Goal: Task Accomplishment & Management: Manage account settings

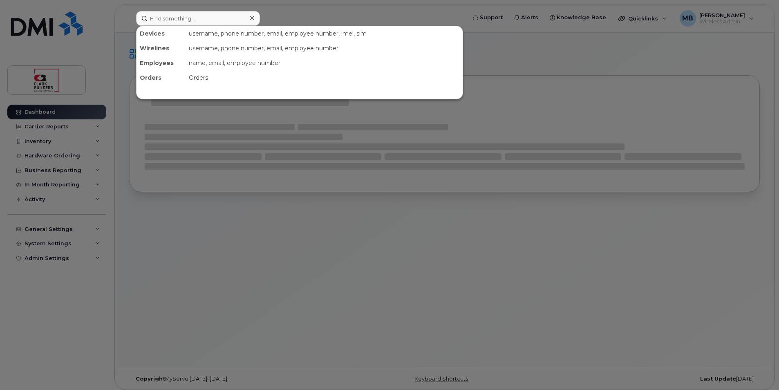
click at [180, 14] on input at bounding box center [198, 18] width 124 height 15
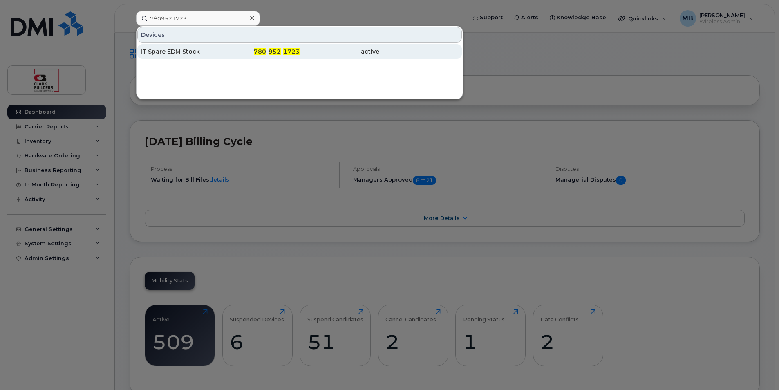
type input "7809521723"
click at [192, 52] on div "IT Spare EDM Stock" at bounding box center [181, 51] width 80 height 8
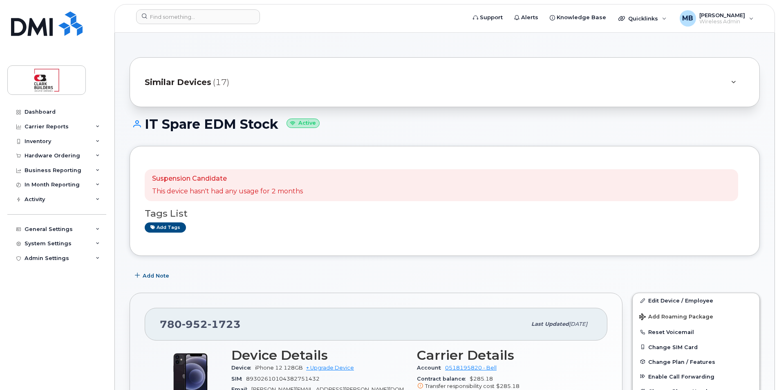
scroll to position [41, 0]
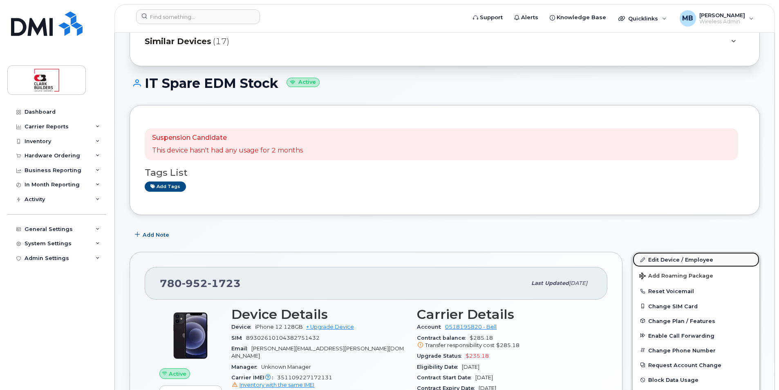
click at [665, 260] on link "Edit Device / Employee" at bounding box center [696, 259] width 127 height 15
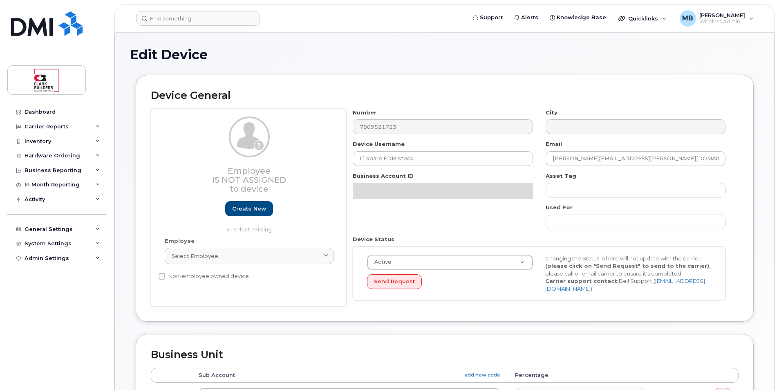
select select "24207"
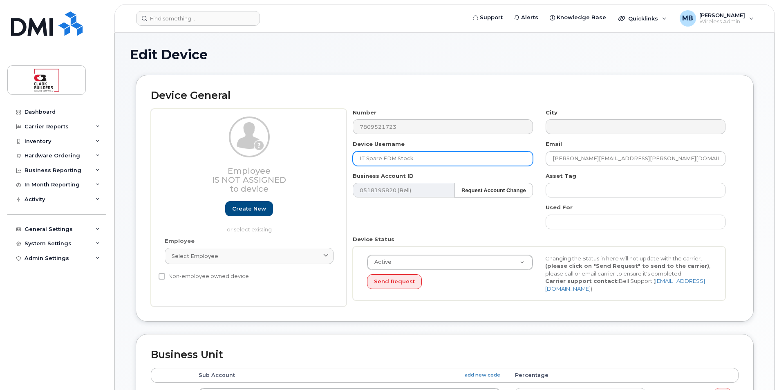
click at [435, 157] on input "IT Spare EDM Stock" at bounding box center [443, 158] width 180 height 15
drag, startPoint x: 386, startPoint y: 155, endPoint x: 350, endPoint y: 155, distance: 35.6
click at [350, 155] on div "Device Username IT Spare EDM Stock" at bounding box center [443, 153] width 193 height 26
drag, startPoint x: 462, startPoint y: 158, endPoint x: 424, endPoint y: 158, distance: 38.8
click at [424, 158] on input "Red Deer Temporary 1 -Josh Flynn" at bounding box center [443, 158] width 180 height 15
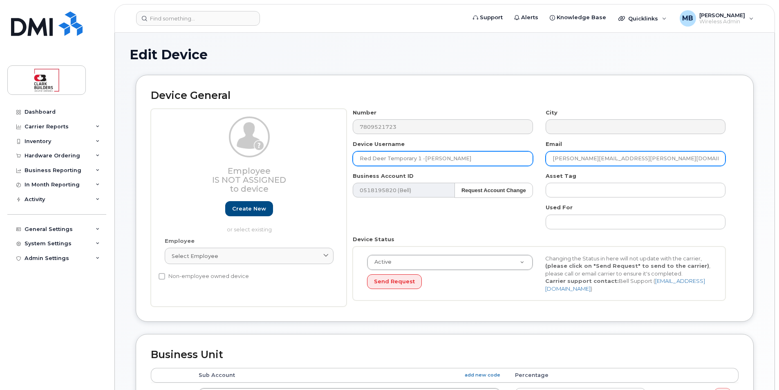
type input "Red Deer Temporary 1 -Josh Flynn"
drag, startPoint x: 596, startPoint y: 159, endPoint x: 544, endPoint y: 159, distance: 51.9
click at [544, 159] on div "Email matthew.buttrey@clarkbuilders.com" at bounding box center [636, 153] width 193 height 26
paste input "Josh Flynn"
click at [567, 158] on input "Josh Flynny@clarkbuilders.com" at bounding box center [636, 158] width 180 height 15
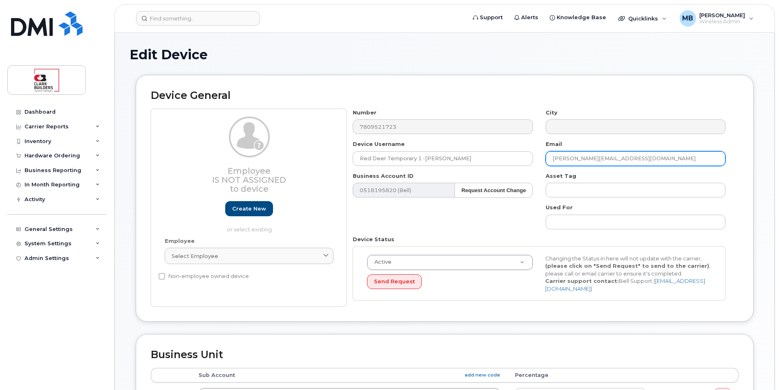
click at [572, 160] on input "Josh.Flynny@clarkbuilders.com" at bounding box center [636, 158] width 180 height 15
click at [571, 156] on input "Josh.Flynny@clarkbuilders.com" at bounding box center [636, 158] width 180 height 15
click at [556, 160] on input "Josh.flynny@clarkbuilders.com" at bounding box center [636, 158] width 180 height 15
click at [653, 159] on input "josh.flynny@clarkbuilders.com" at bounding box center [636, 158] width 180 height 15
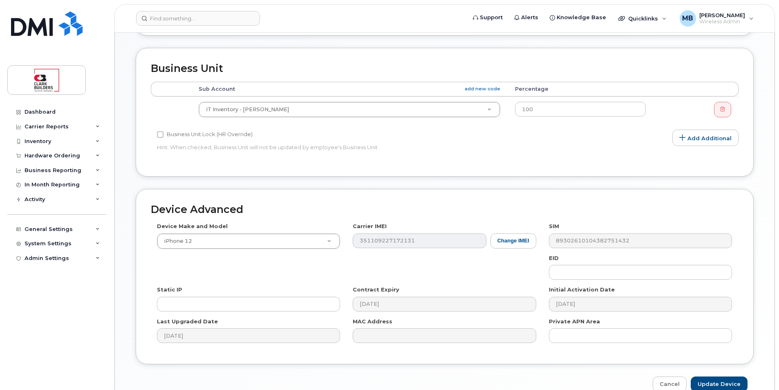
scroll to position [329, 0]
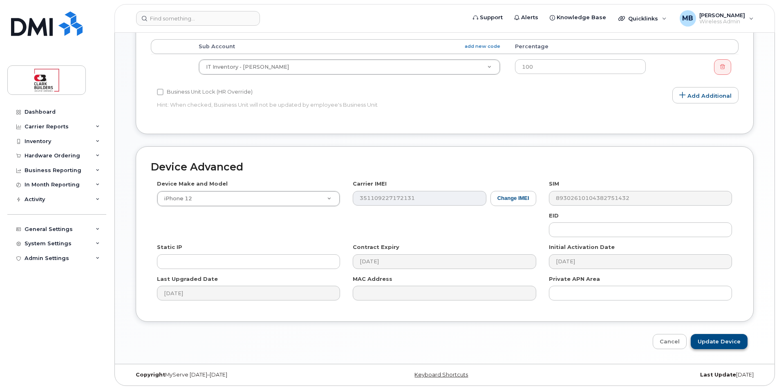
type input "josh.flynny@clarkbuilders.com"
click at [721, 343] on input "Update Device" at bounding box center [719, 341] width 57 height 15
type input "Saving..."
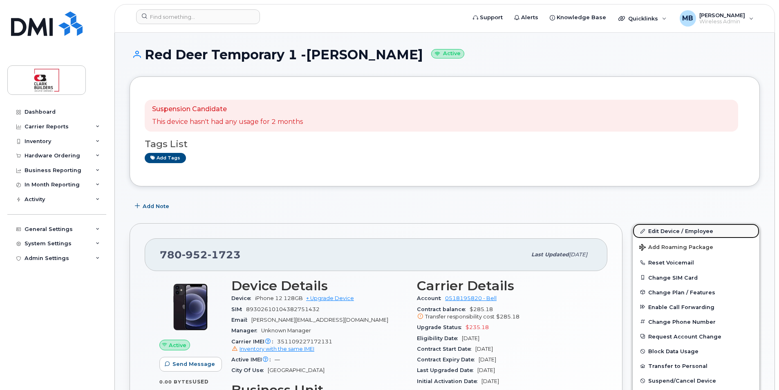
click at [677, 231] on link "Edit Device / Employee" at bounding box center [696, 231] width 127 height 15
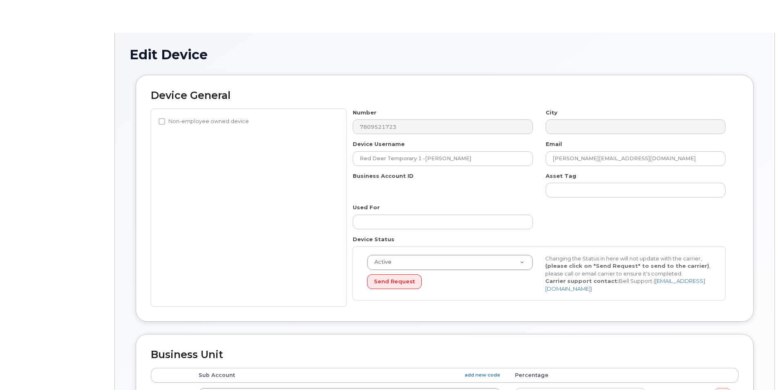
select select "24207"
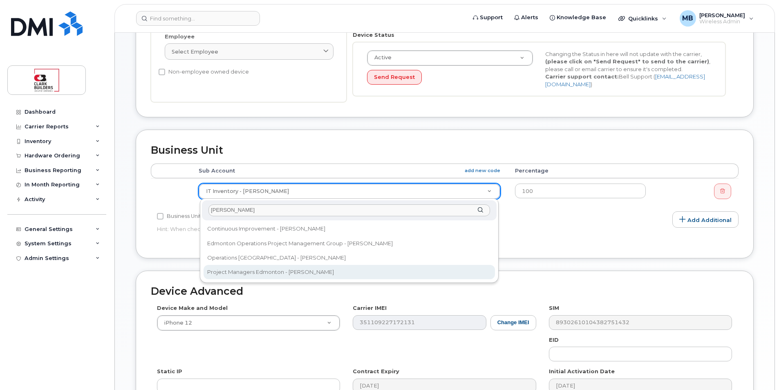
type input "[PERSON_NAME]"
select select "24191"
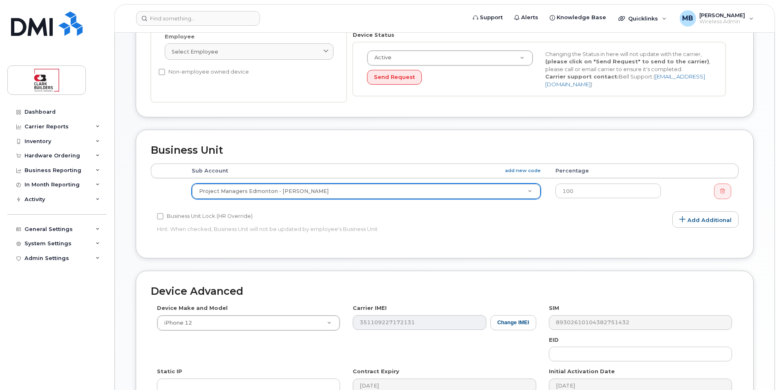
scroll to position [41, 0]
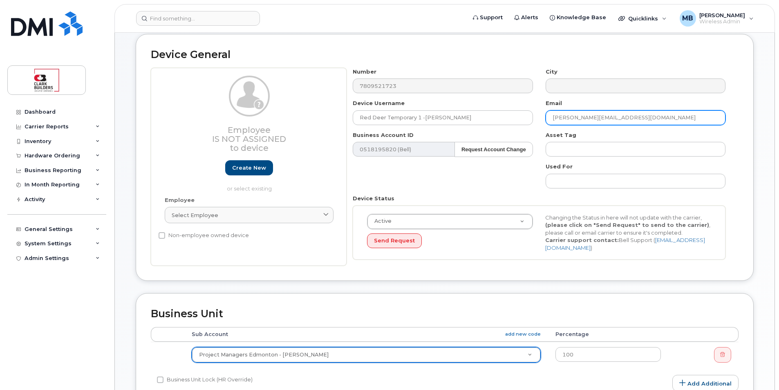
click at [580, 119] on input "josh.flynny@clarkbuilders.com" at bounding box center [636, 117] width 180 height 15
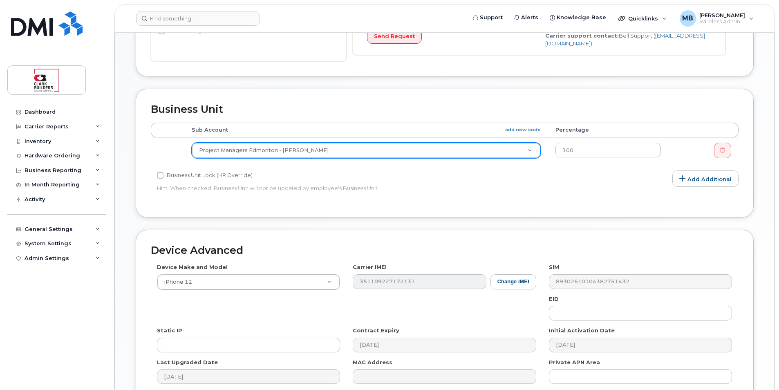
scroll to position [329, 0]
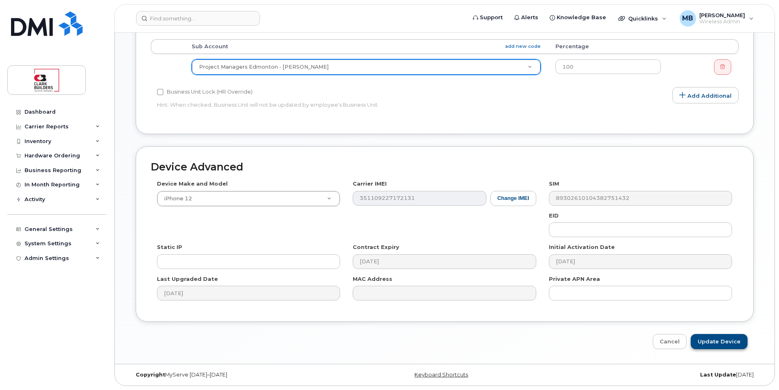
type input "[PERSON_NAME][EMAIL_ADDRESS][PERSON_NAME][DOMAIN_NAME]"
click at [718, 343] on input "Update Device" at bounding box center [719, 341] width 57 height 15
type input "Saving..."
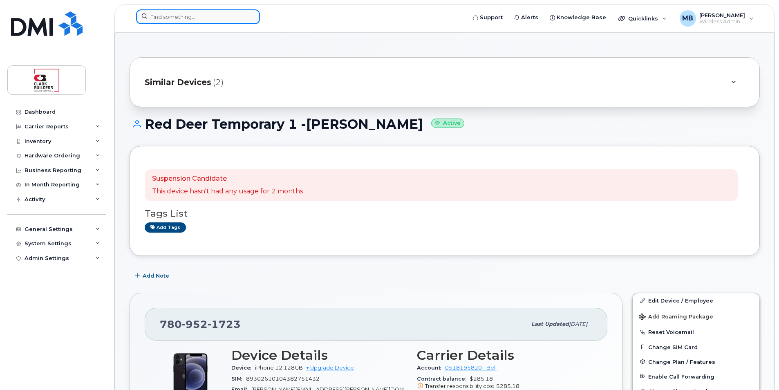
click at [194, 13] on input at bounding box center [198, 16] width 124 height 15
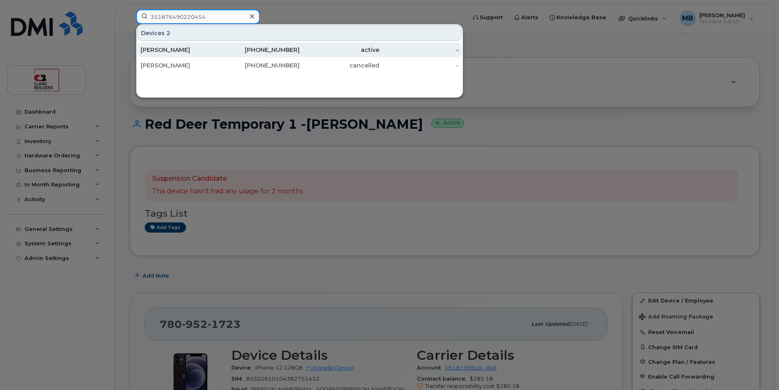
type input "351876490220454"
click at [214, 53] on div "Janice Pienaar" at bounding box center [181, 50] width 80 height 8
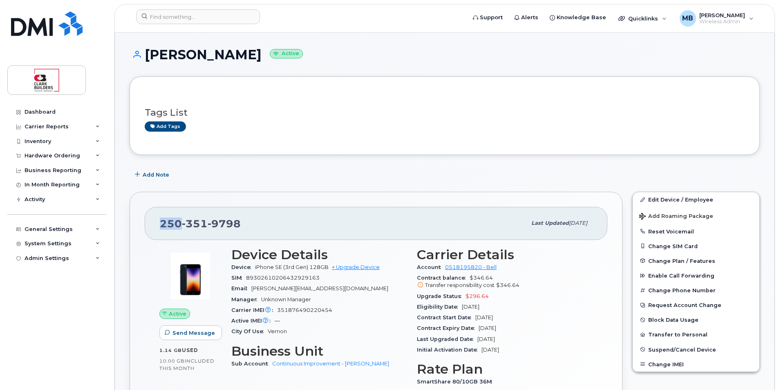
drag, startPoint x: 160, startPoint y: 222, endPoint x: 179, endPoint y: 220, distance: 19.3
click at [179, 220] on span "[PHONE_NUMBER]" at bounding box center [200, 224] width 81 height 12
copy span "250"
click at [665, 201] on link "Edit Device / Employee" at bounding box center [696, 199] width 127 height 15
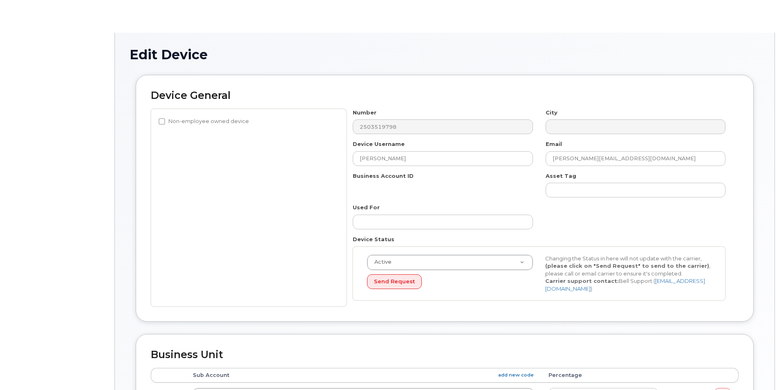
select select "81484"
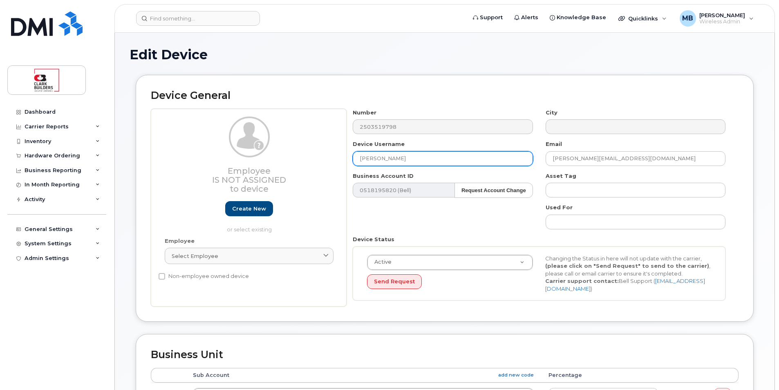
click at [424, 161] on input "[PERSON_NAME]" at bounding box center [443, 158] width 180 height 15
drag, startPoint x: 401, startPoint y: 152, endPoint x: 321, endPoint y: 152, distance: 80.1
click at [321, 152] on div "Employee Is not assigned to device Create new or select existing Employee Selec…" at bounding box center [445, 208] width 588 height 198
click at [462, 157] on input "Red" at bounding box center [443, 158] width 180 height 15
click at [417, 160] on input "Red Deer Temporary 1 -Josh Flynn" at bounding box center [443, 158] width 180 height 15
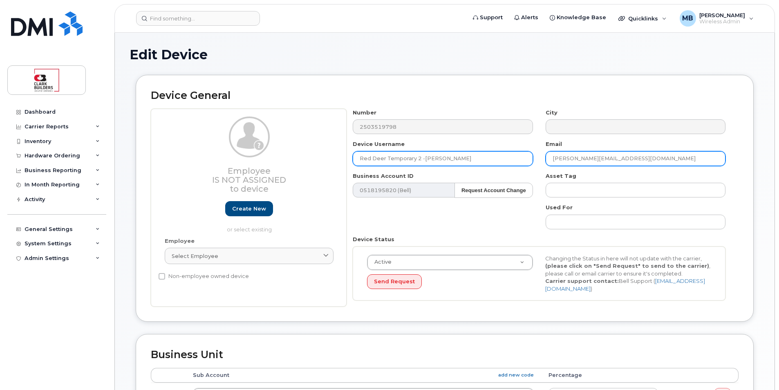
type input "Red Deer Temporary 2 -[PERSON_NAME]"
drag, startPoint x: 592, startPoint y: 159, endPoint x: 523, endPoint y: 161, distance: 68.3
click at [523, 161] on div "Number 2503519798 City Device Username Red Deer Temporary 2 -Josh Flynn Email J…" at bounding box center [540, 208] width 386 height 198
click at [645, 158] on input "[PERSON_NAME][EMAIL_ADDRESS][PERSON_NAME][DOMAIN_NAME]" at bounding box center [636, 158] width 180 height 15
type input "[PERSON_NAME][EMAIL_ADDRESS][PERSON_NAME][DOMAIN_NAME]"
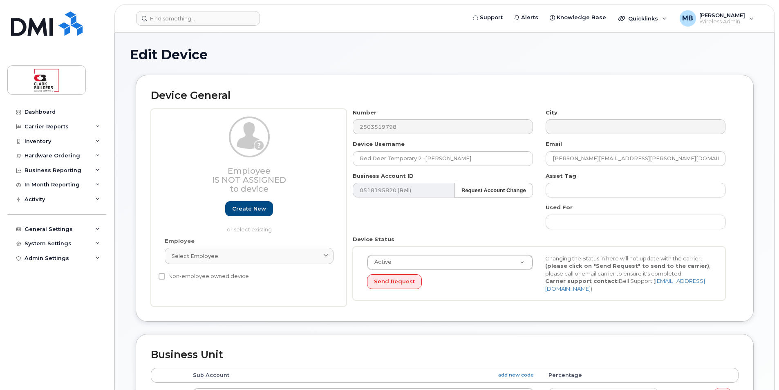
click at [454, 226] on div "Number 2503519798 City Device Username Red Deer Temporary 2 -Josh Flynn Email j…" at bounding box center [540, 208] width 386 height 198
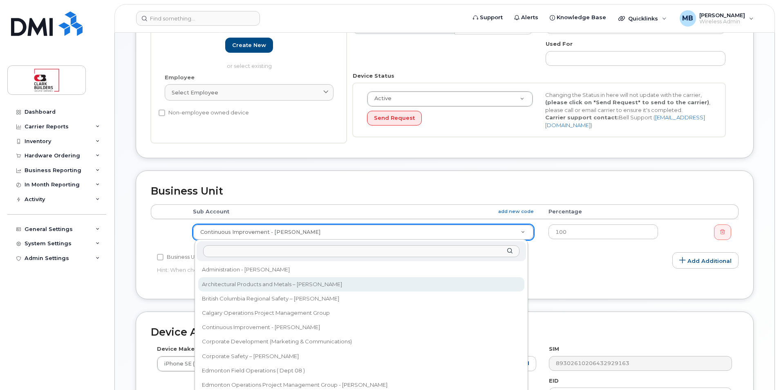
click at [317, 253] on input "text" at bounding box center [361, 251] width 316 height 12
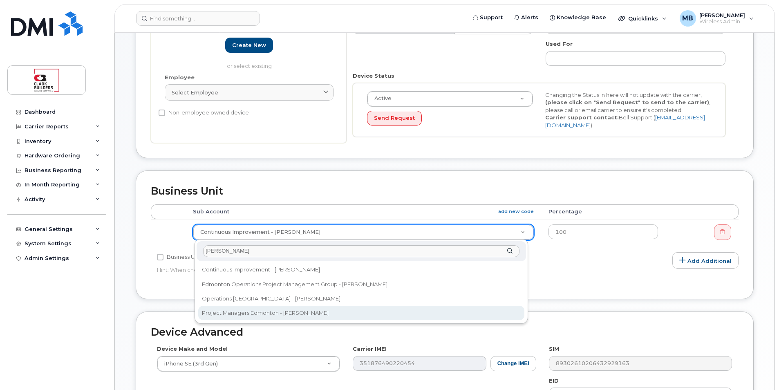
type input "randy"
select select "24191"
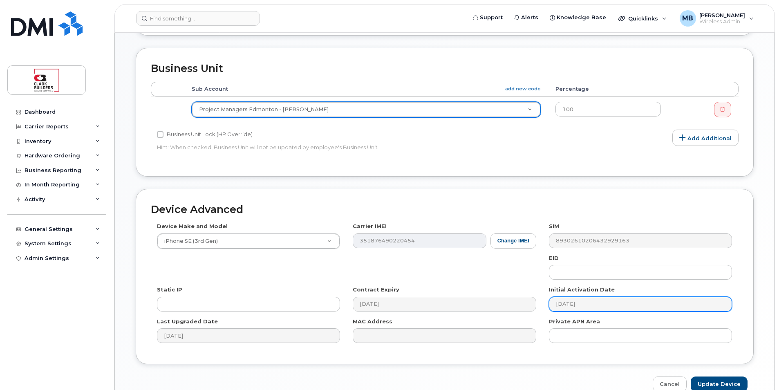
scroll to position [329, 0]
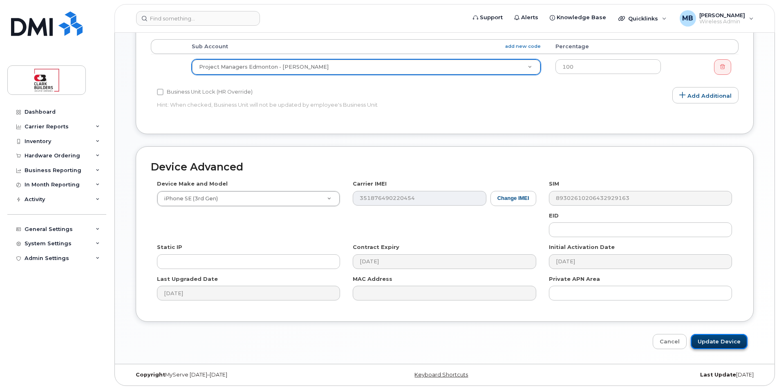
click at [724, 343] on input "Update Device" at bounding box center [719, 341] width 57 height 15
type input "Saving..."
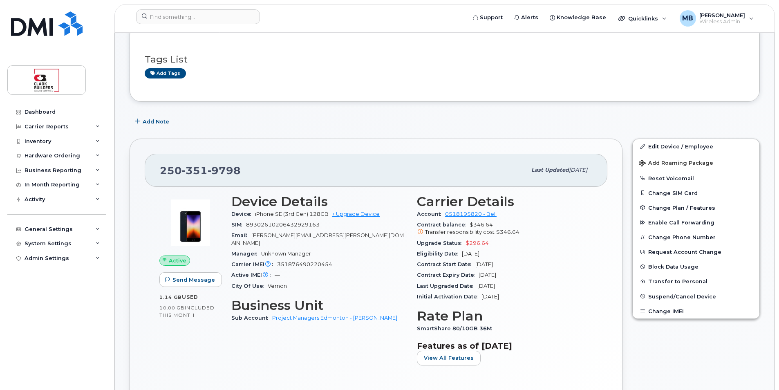
scroll to position [164, 0]
